Goal: Task Accomplishment & Management: Complete application form

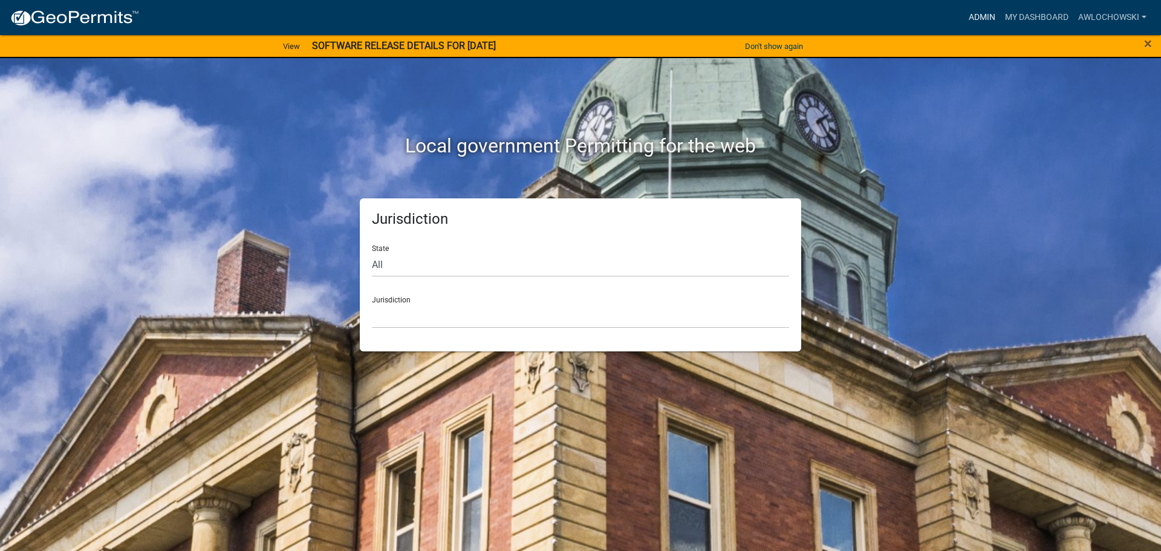
click at [982, 13] on link "Admin" at bounding box center [982, 17] width 36 height 23
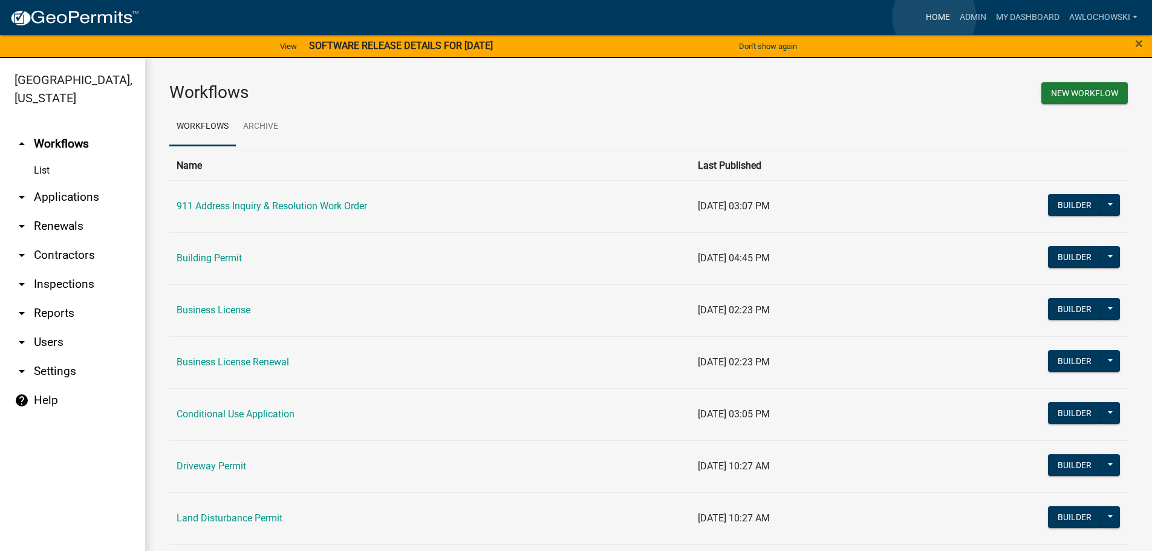
click at [934, 17] on link "Home" at bounding box center [938, 17] width 34 height 23
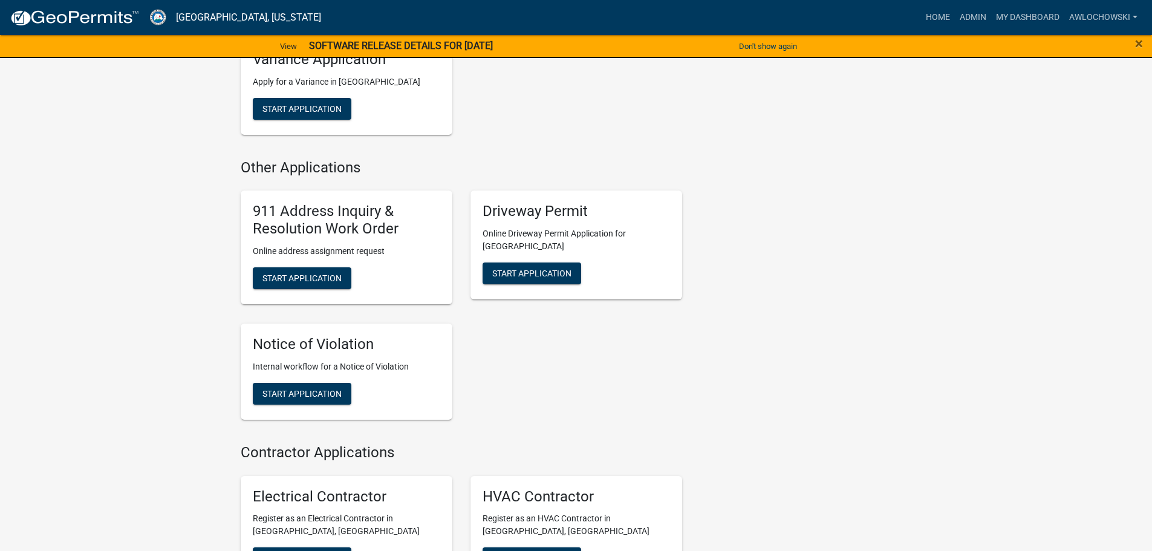
scroll to position [1210, 0]
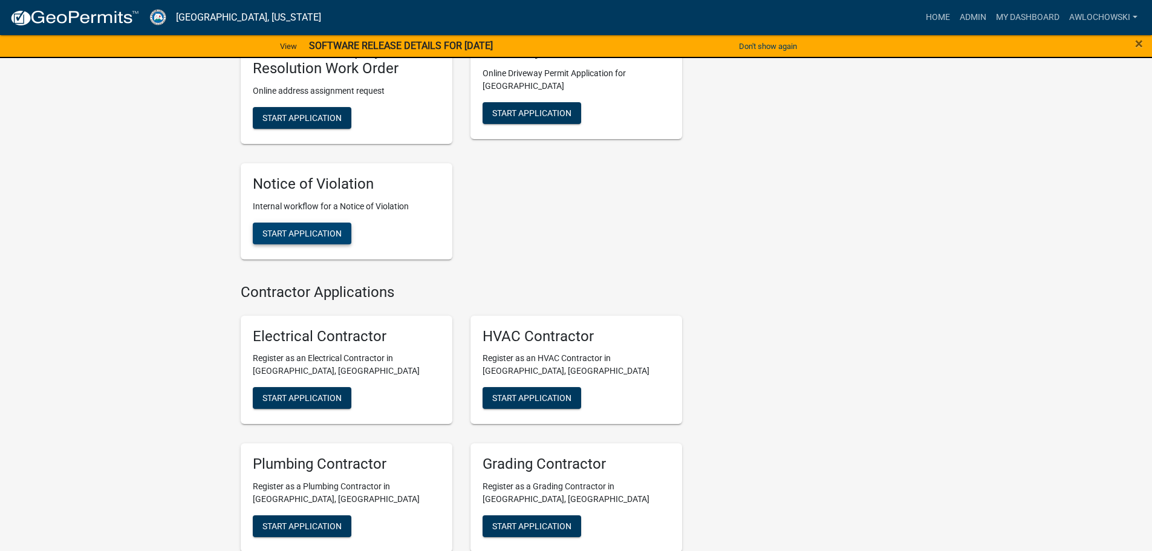
click at [318, 223] on button "Start Application" at bounding box center [302, 234] width 99 height 22
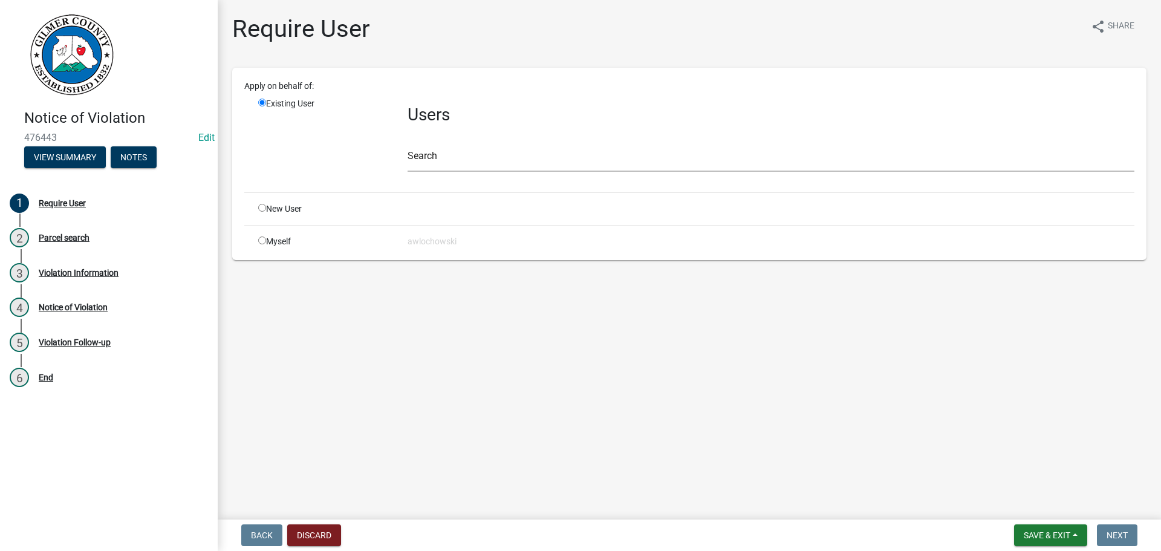
click at [262, 238] on input "radio" at bounding box center [262, 240] width 8 height 8
radio input "true"
radio input "false"
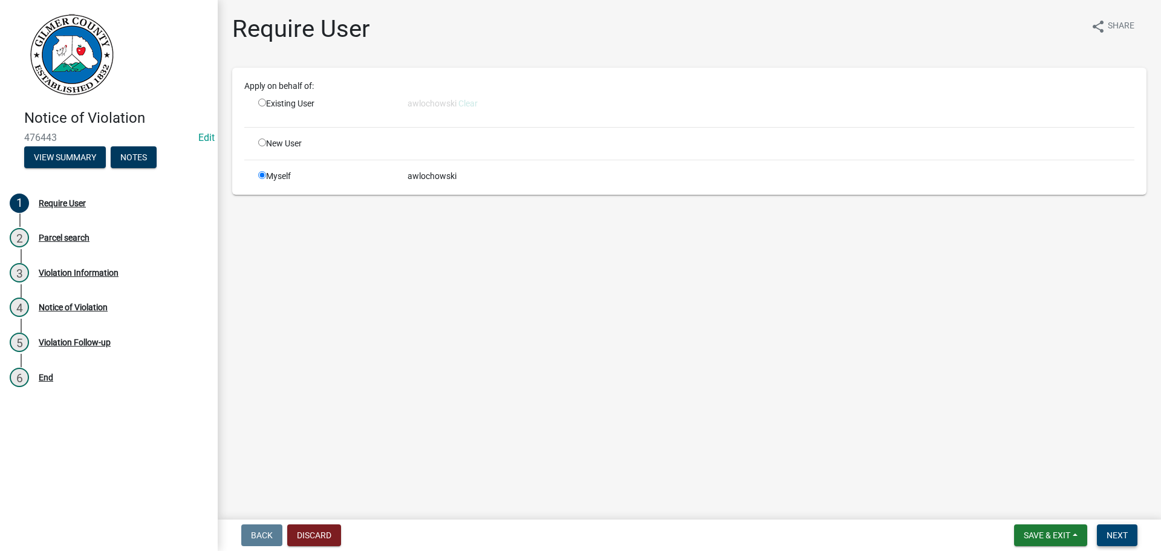
click at [1124, 530] on span "Next" at bounding box center [1117, 535] width 21 height 10
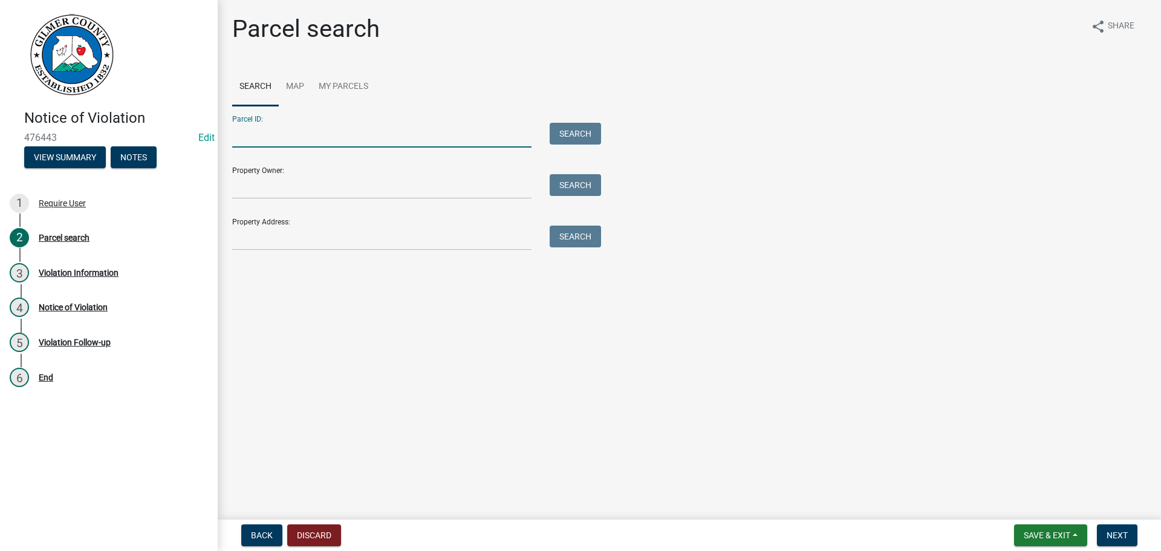
click at [264, 139] on input "Parcel ID:" at bounding box center [381, 135] width 299 height 25
type input "3051u 021"
click at [586, 134] on button "Search" at bounding box center [575, 134] width 51 height 22
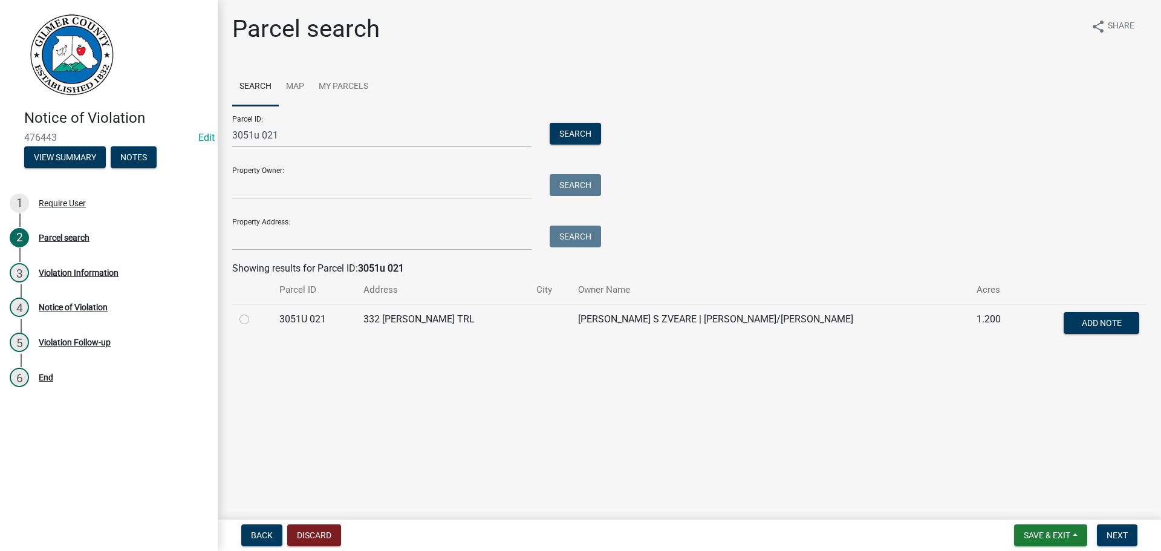
click at [254, 312] on label at bounding box center [254, 312] width 0 height 0
click at [254, 318] on 021 "radio" at bounding box center [258, 316] width 8 height 8
radio 021 "true"
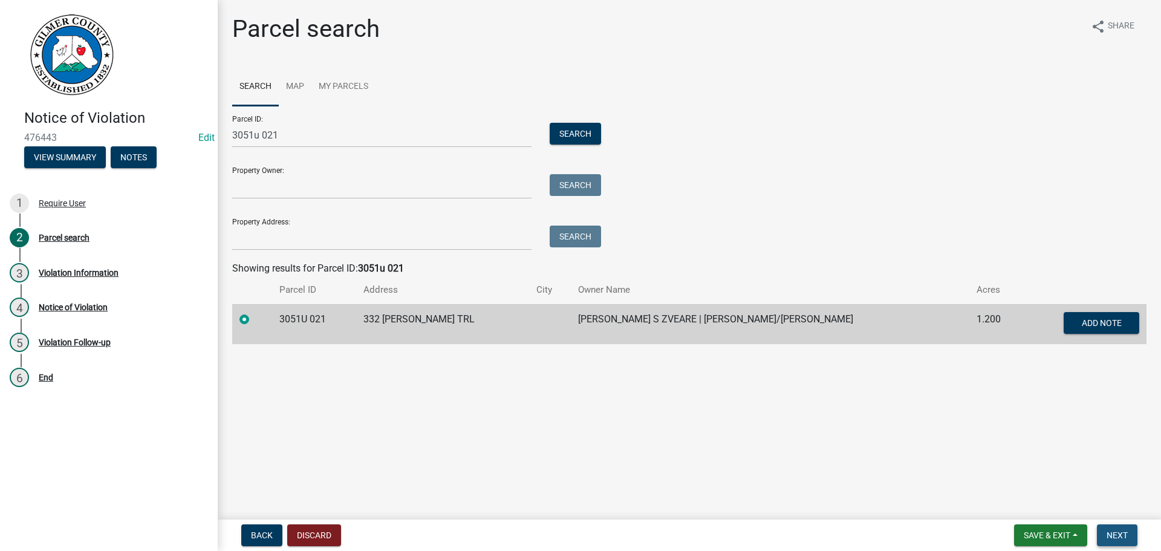
click at [1125, 538] on span "Next" at bounding box center [1117, 535] width 21 height 10
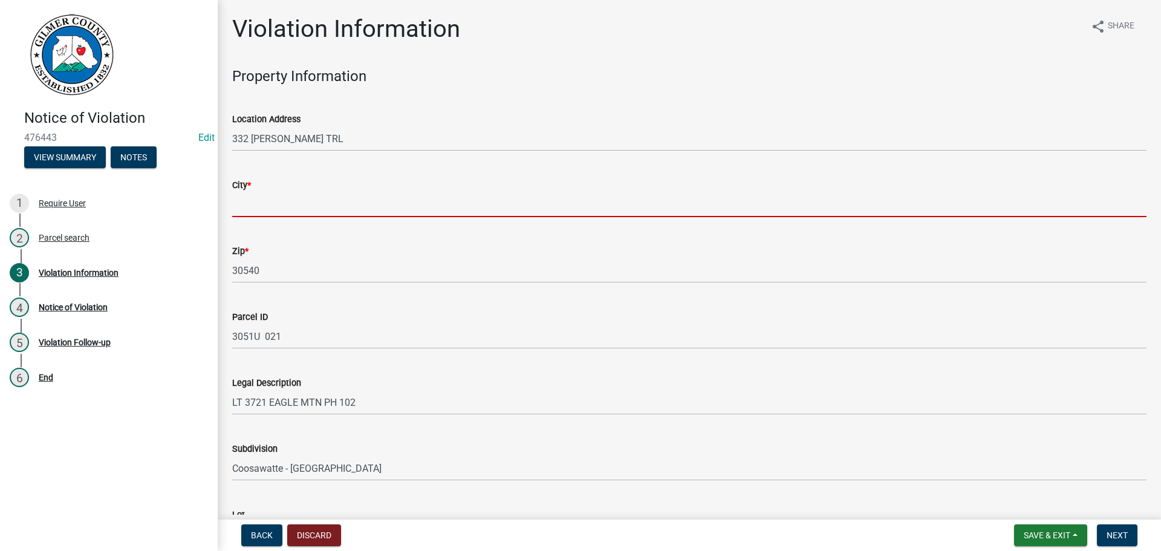
click at [244, 202] on input "City *" at bounding box center [689, 204] width 914 height 25
type input "Ellijay"
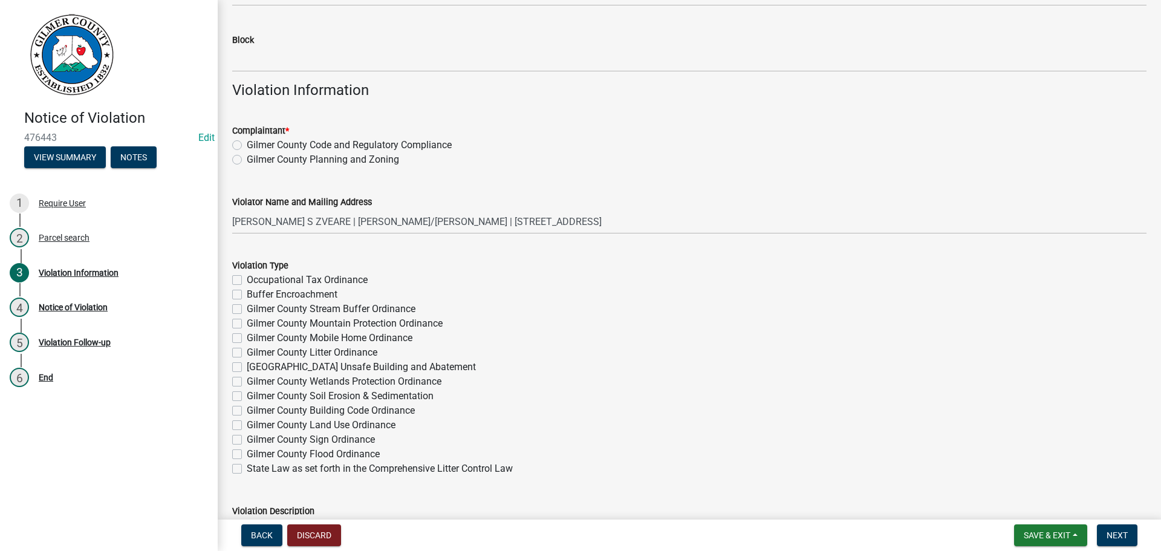
scroll to position [544, 0]
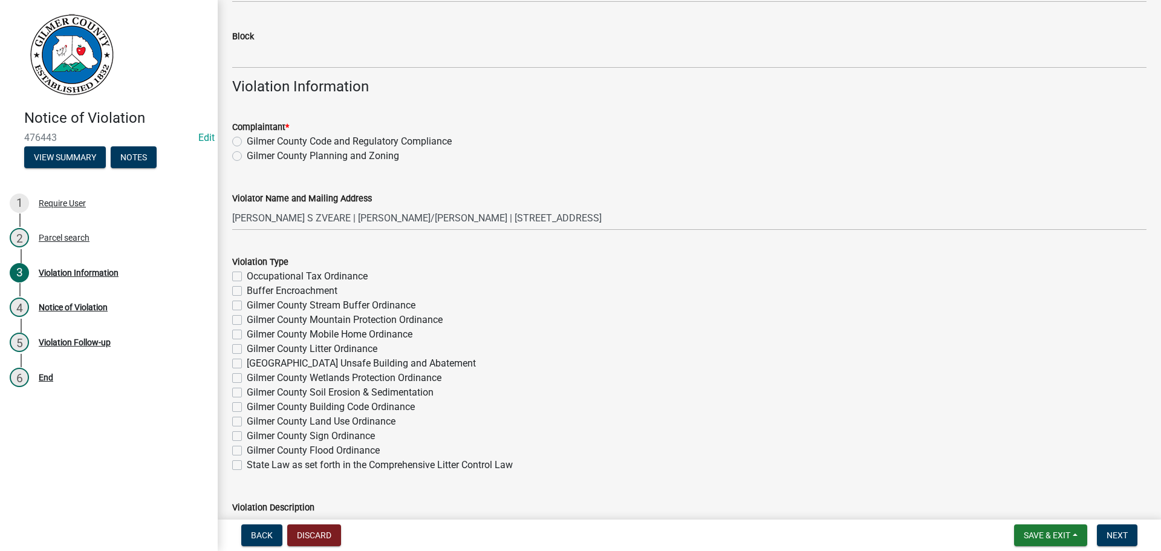
click at [247, 142] on label "Gilmer County Code and Regulatory Compliance" at bounding box center [349, 141] width 205 height 15
click at [247, 142] on input "Gilmer County Code and Regulatory Compliance" at bounding box center [251, 138] width 8 height 8
radio input "true"
click at [247, 289] on label "Buffer Encroachment" at bounding box center [292, 291] width 91 height 15
click at [247, 289] on input "Buffer Encroachment" at bounding box center [251, 288] width 8 height 8
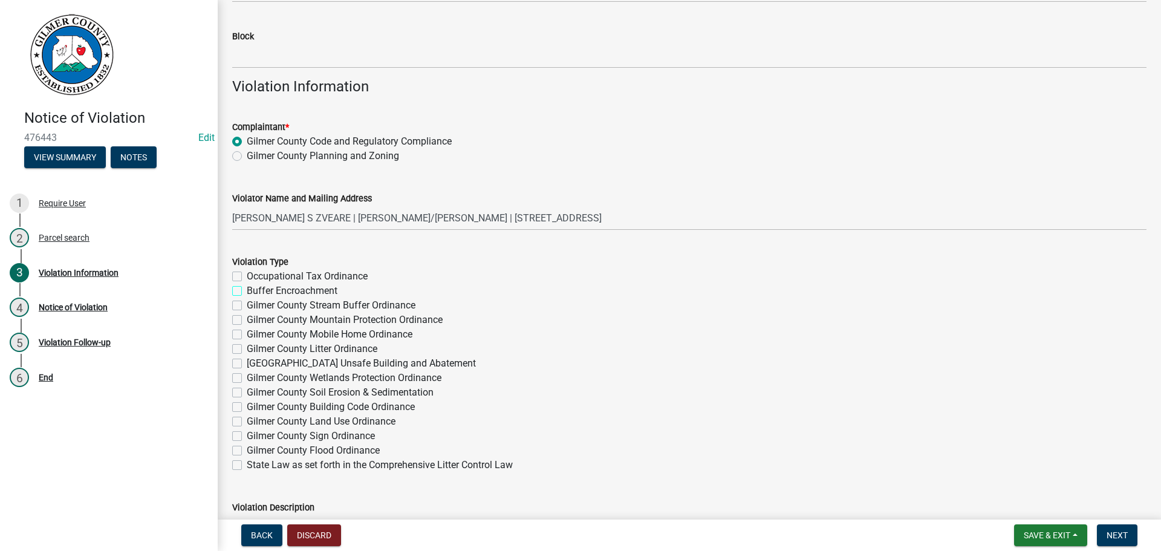
checkbox input "true"
checkbox input "false"
checkbox input "true"
checkbox input "false"
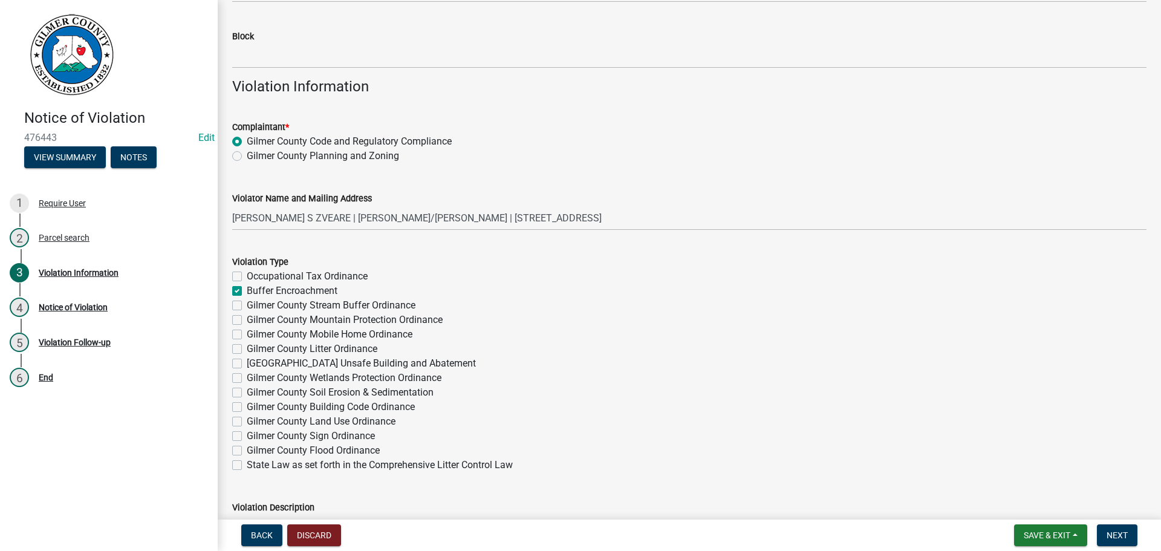
checkbox input "false"
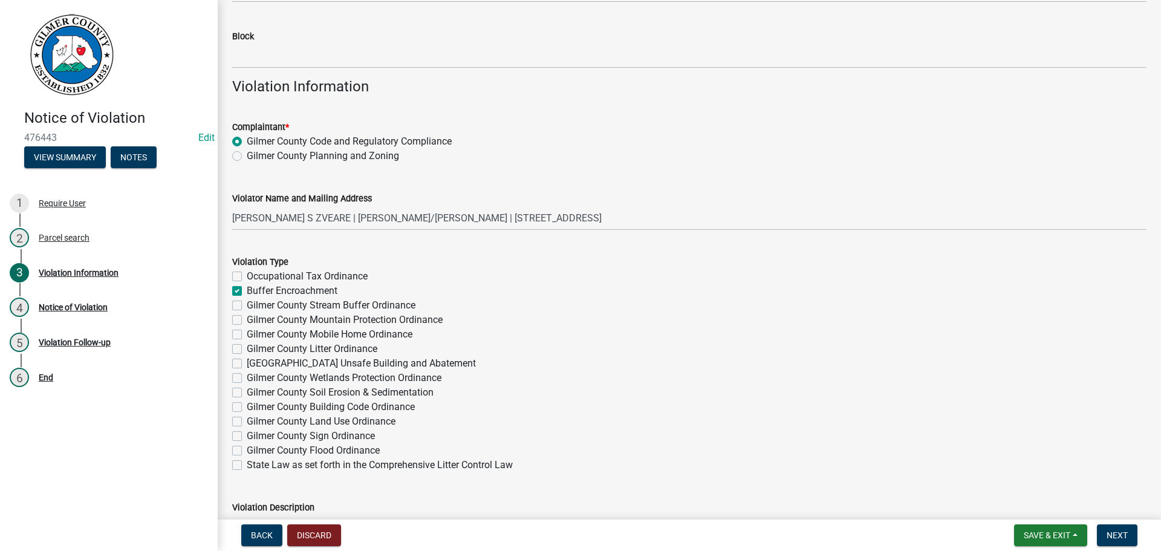
checkbox input "false"
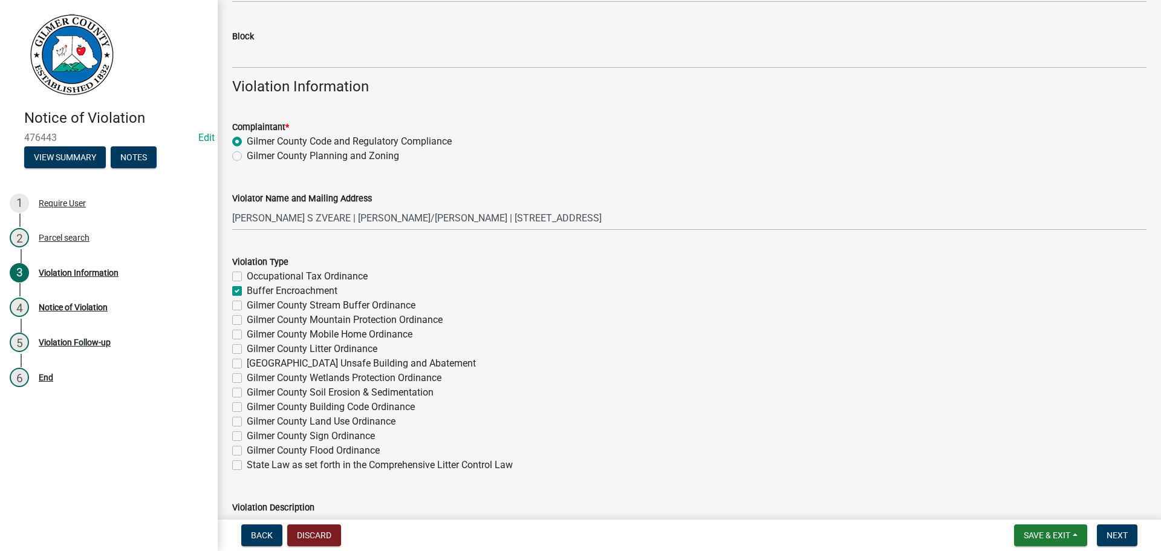
click at [247, 306] on label "Gilmer County Stream Buffer Ordinance" at bounding box center [331, 305] width 169 height 15
click at [247, 306] on input "Gilmer County Stream Buffer Ordinance" at bounding box center [251, 302] width 8 height 8
checkbox input "true"
checkbox input "false"
checkbox input "true"
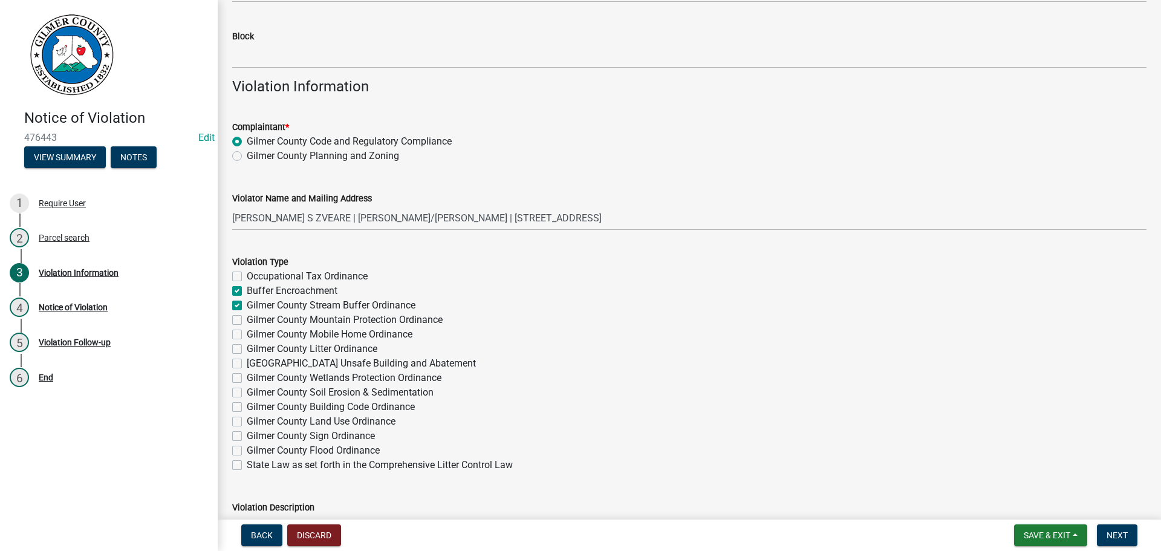
checkbox input "true"
checkbox input "false"
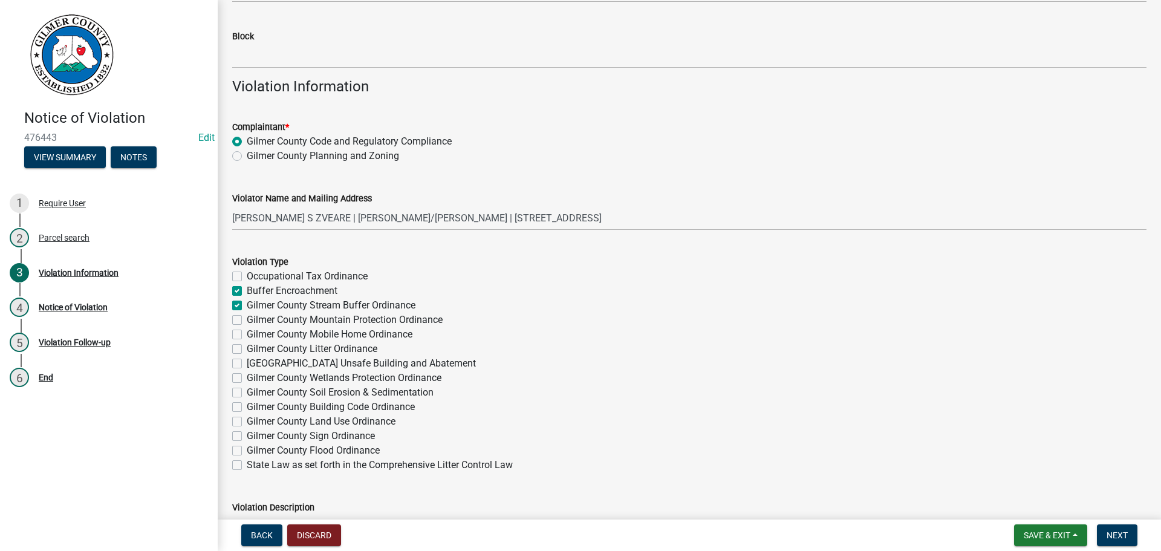
checkbox input "false"
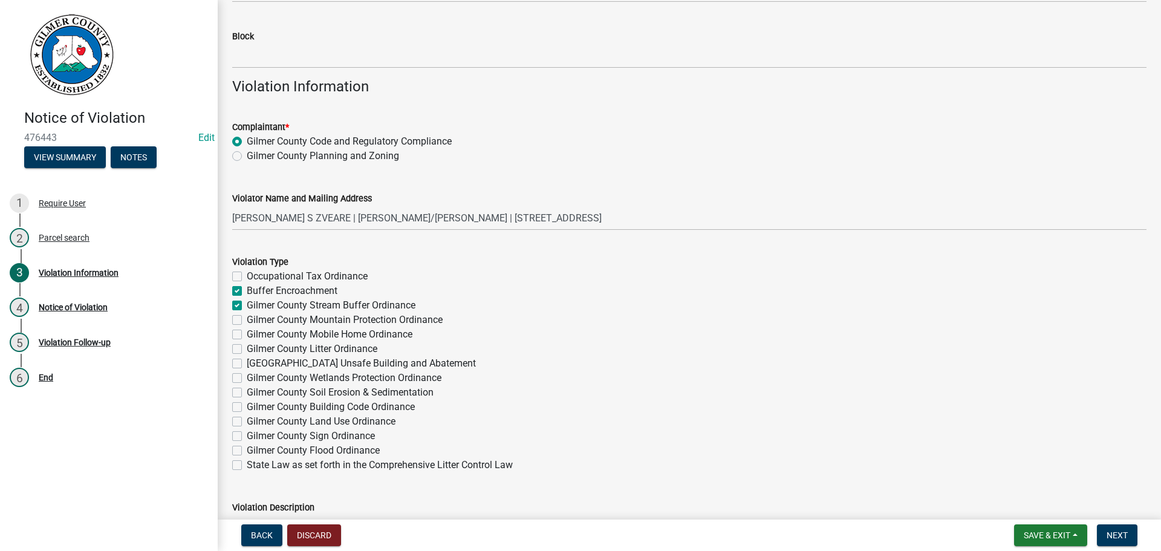
checkbox input "false"
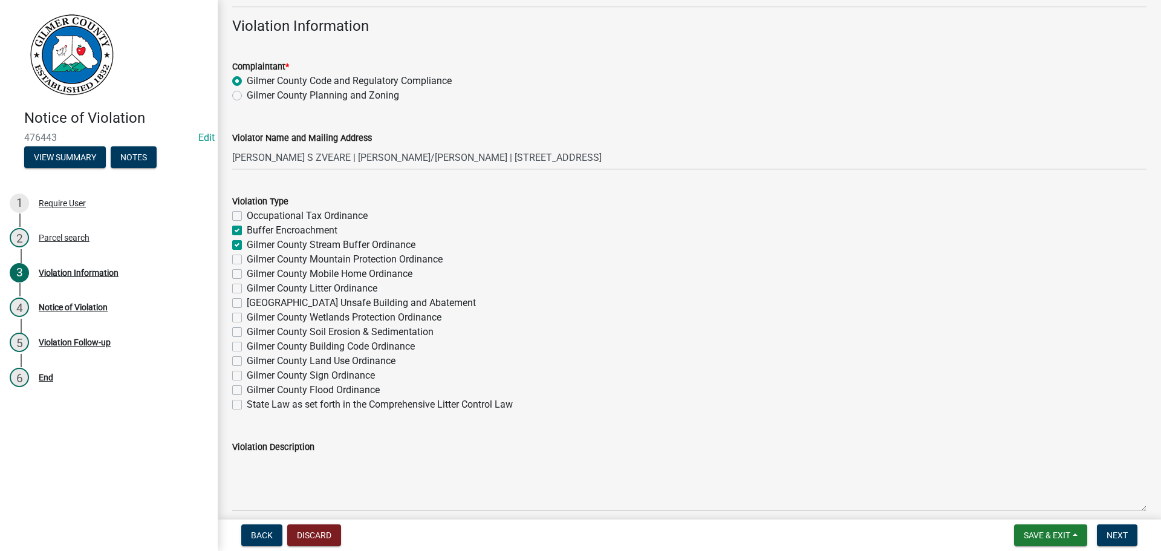
scroll to position [665, 0]
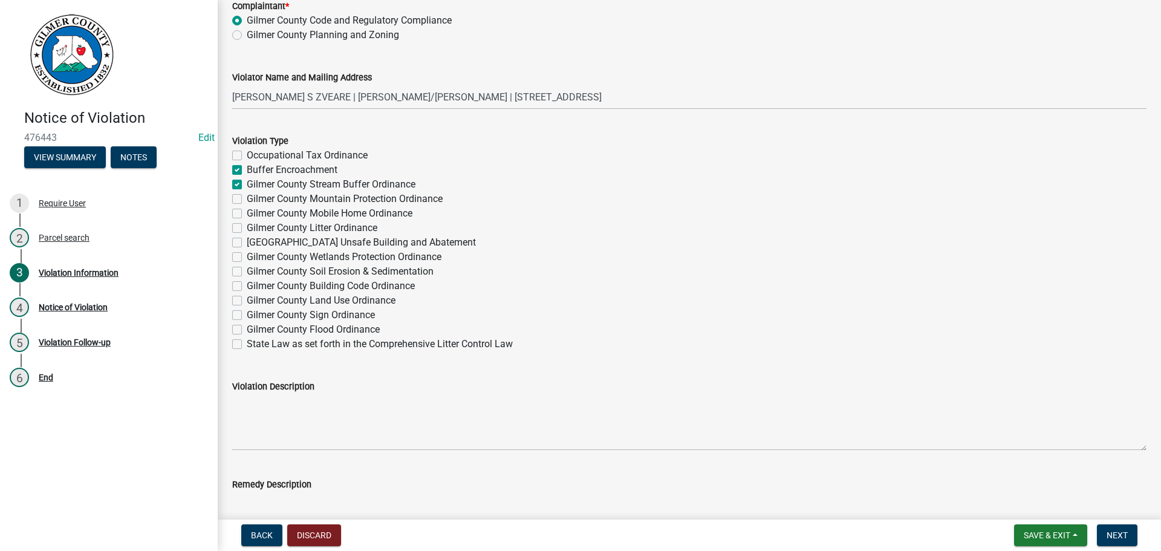
click at [247, 282] on label "Gilmer County Building Code Ordinance" at bounding box center [331, 286] width 168 height 15
click at [247, 282] on input "Gilmer County Building Code Ordinance" at bounding box center [251, 283] width 8 height 8
checkbox input "true"
checkbox input "false"
checkbox input "true"
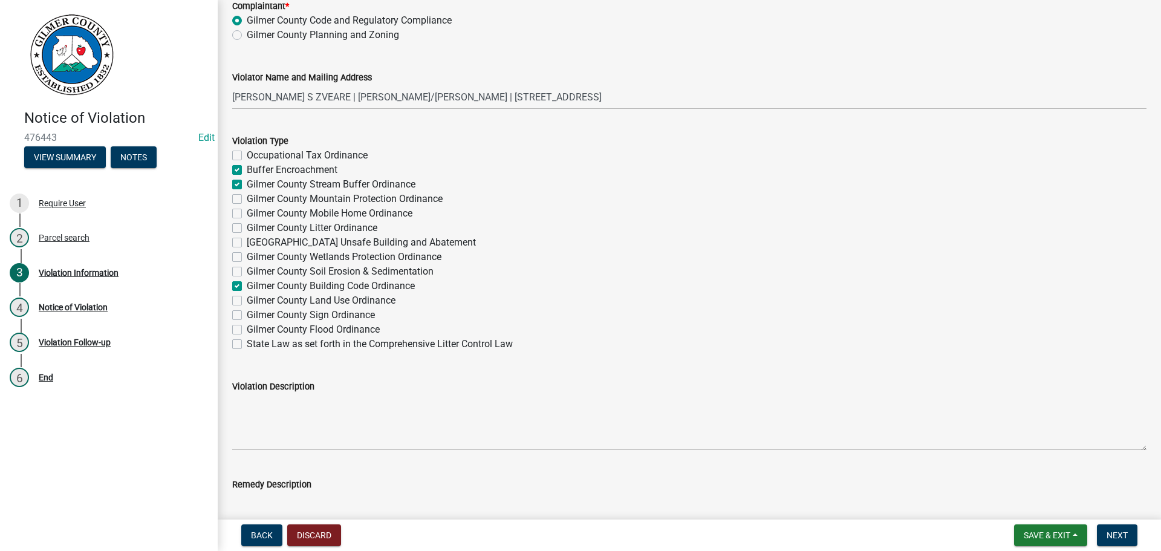
checkbox input "true"
checkbox input "false"
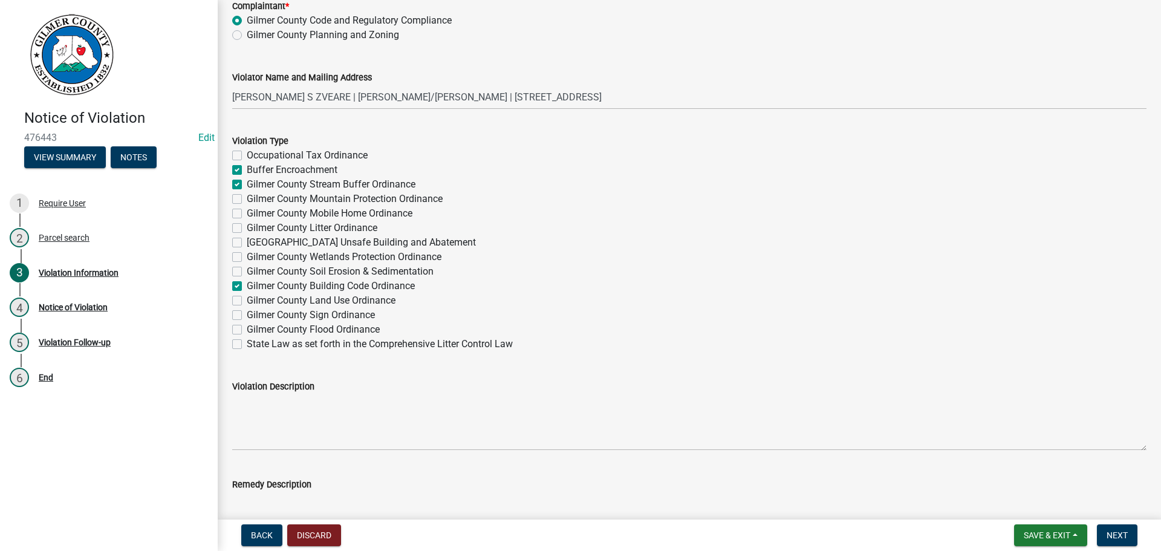
checkbox input "false"
checkbox input "true"
checkbox input "false"
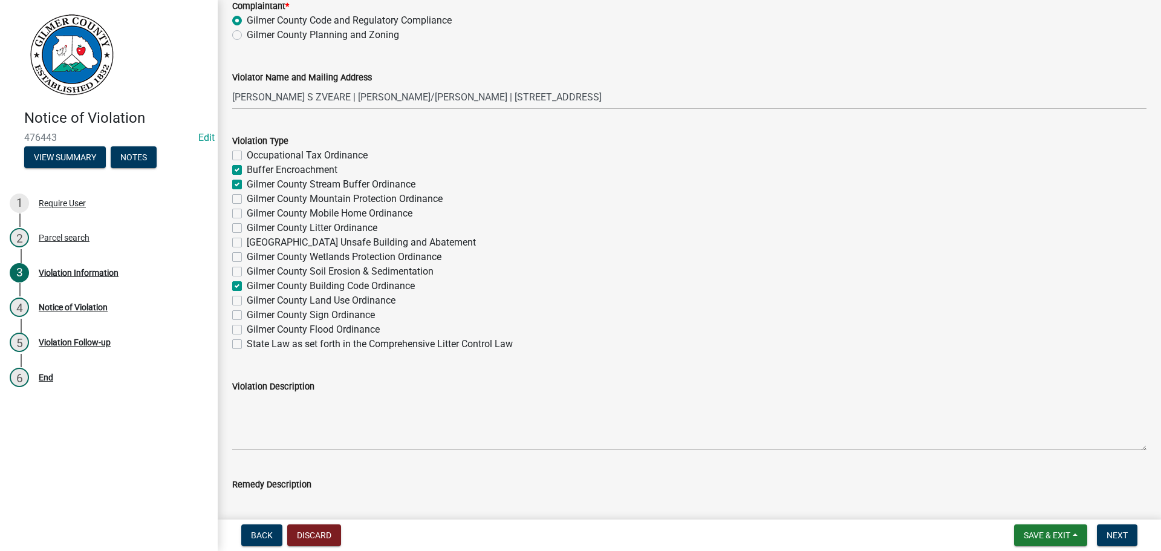
checkbox input "false"
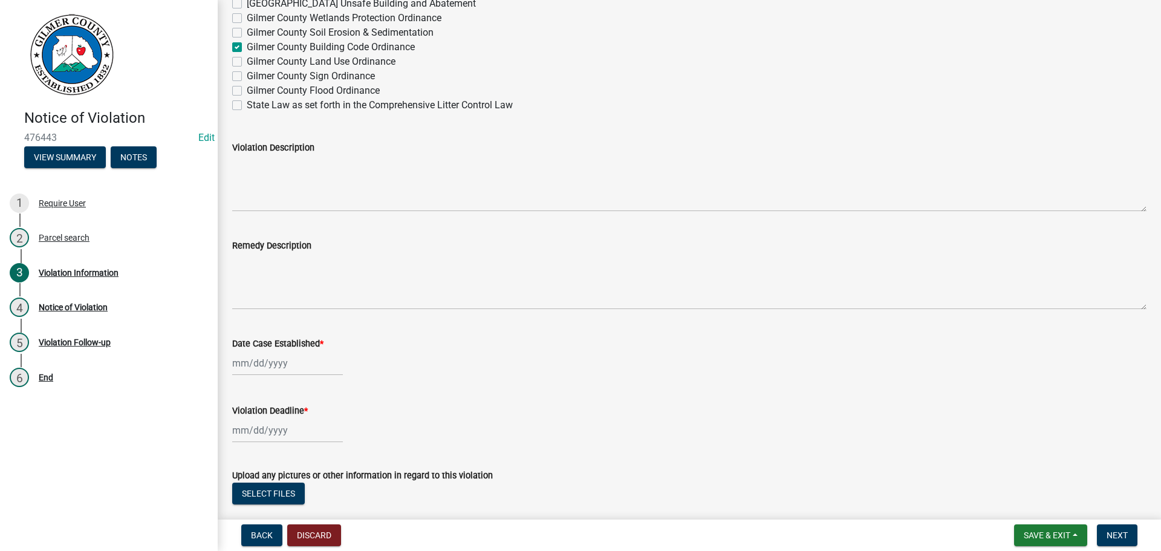
scroll to position [907, 0]
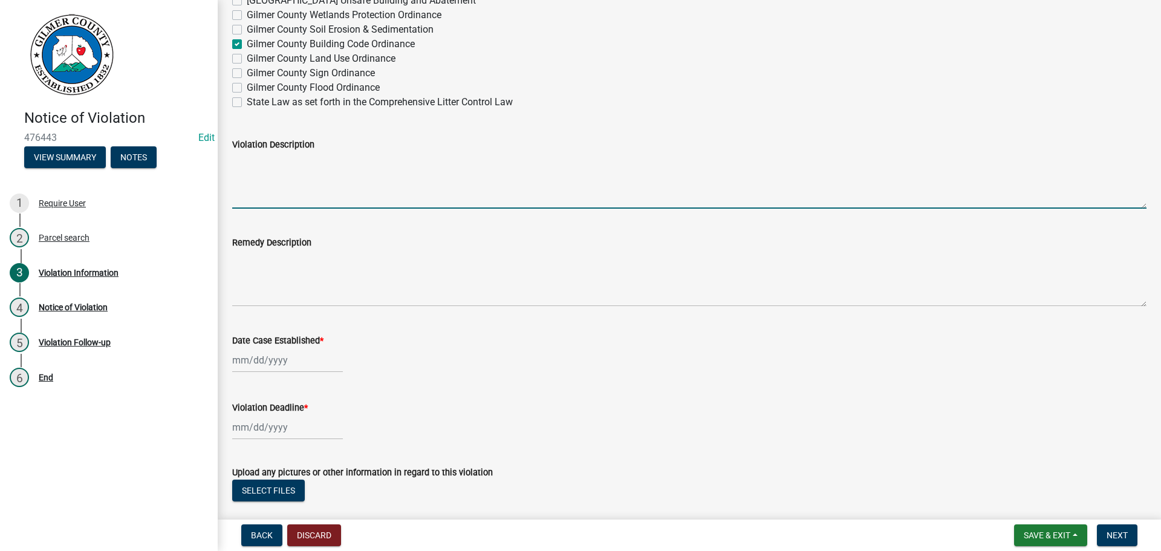
click at [241, 161] on textarea "Violation Description" at bounding box center [689, 180] width 914 height 57
type textarea "Construction in the buffer of Mountaintown Creek without permit, a violation of…"
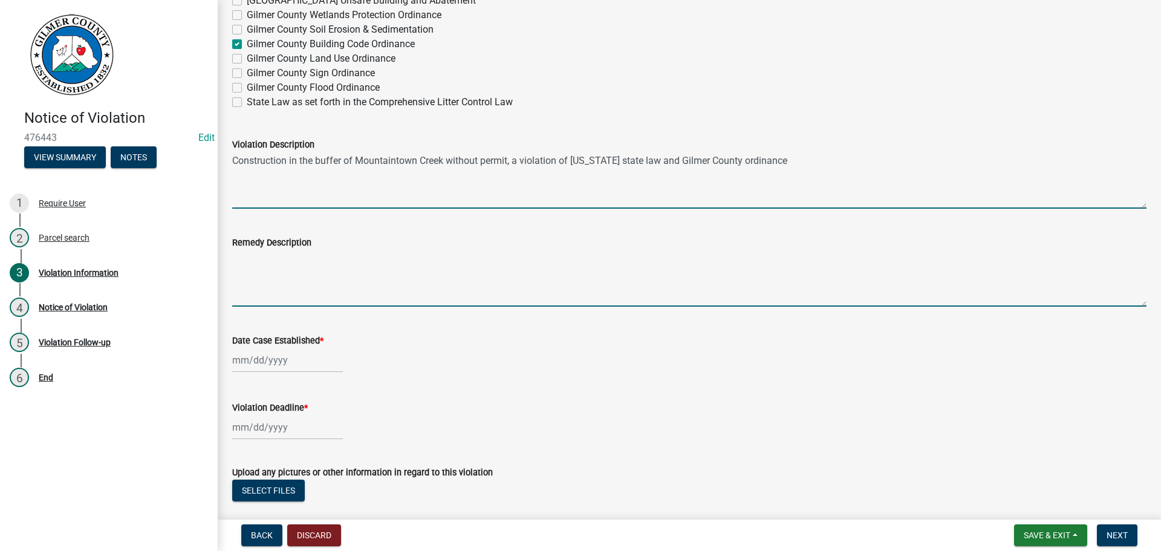
click at [236, 254] on textarea "Remedy Description" at bounding box center [689, 278] width 914 height 57
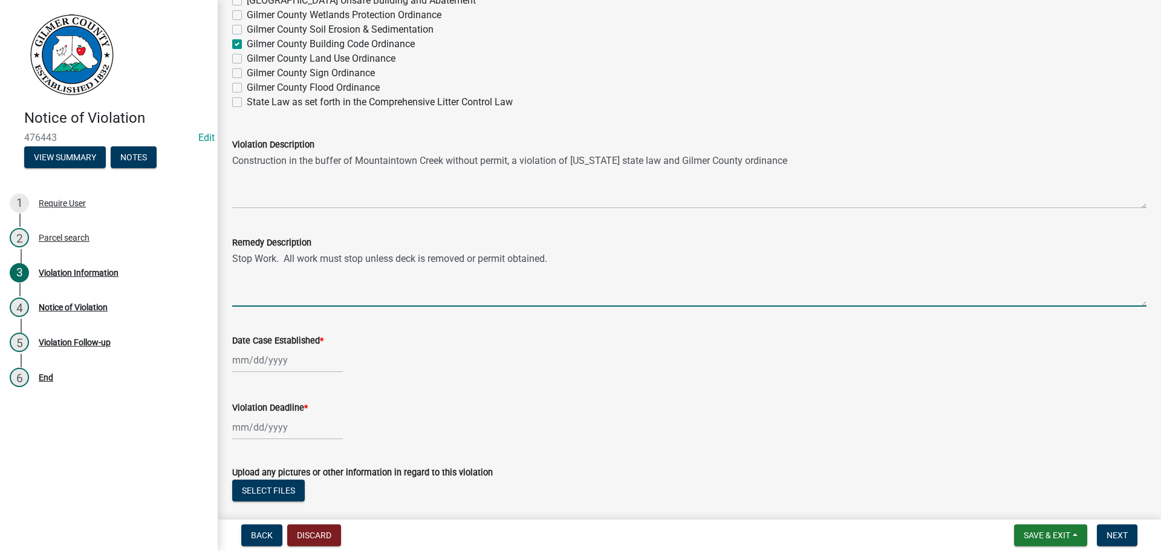
type textarea "Stop Work. All work must stop unless deck is removed or permit obtained."
